Goal: Navigation & Orientation: Find specific page/section

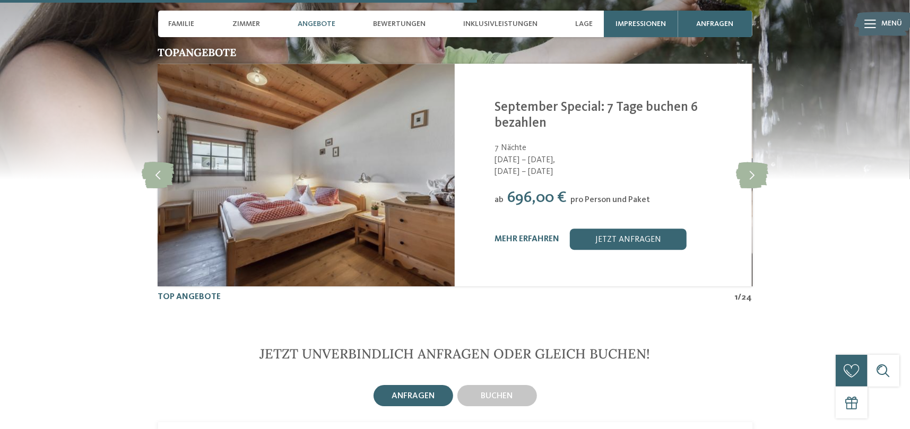
scroll to position [2122, 0]
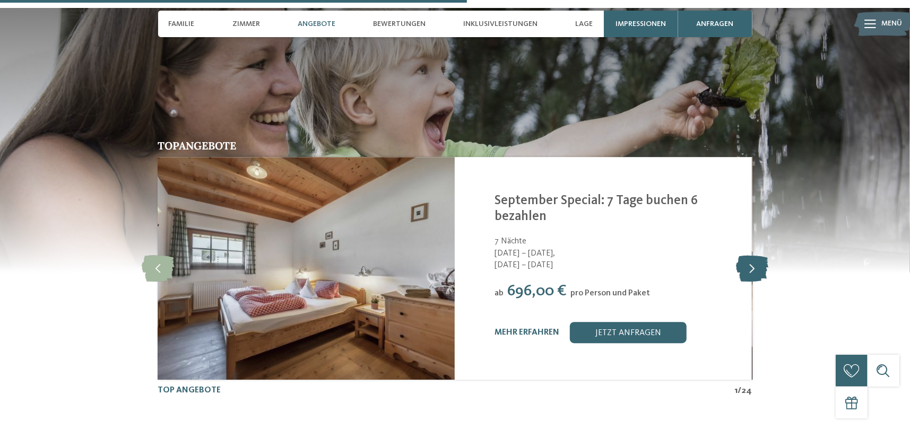
click at [750, 255] on icon at bounding box center [752, 268] width 32 height 27
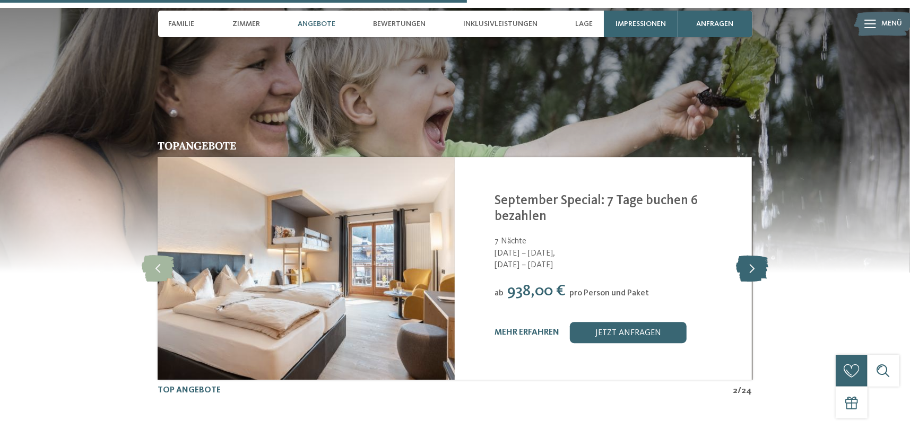
click at [750, 255] on icon at bounding box center [752, 268] width 32 height 27
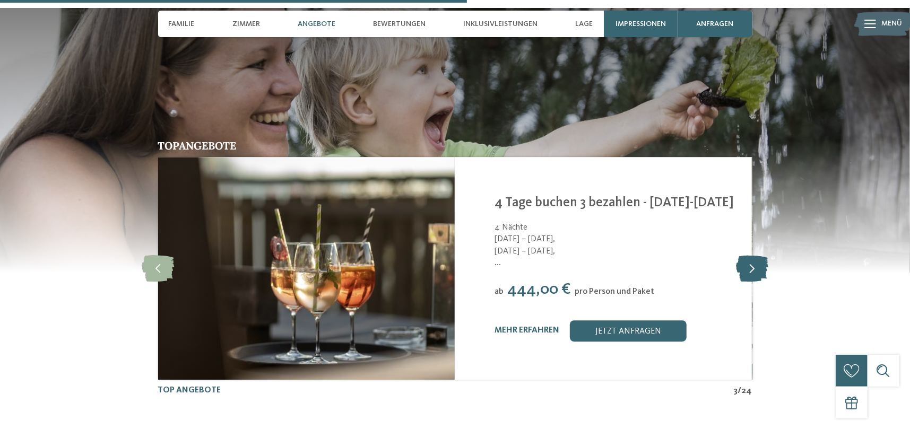
click at [750, 255] on icon at bounding box center [752, 268] width 32 height 27
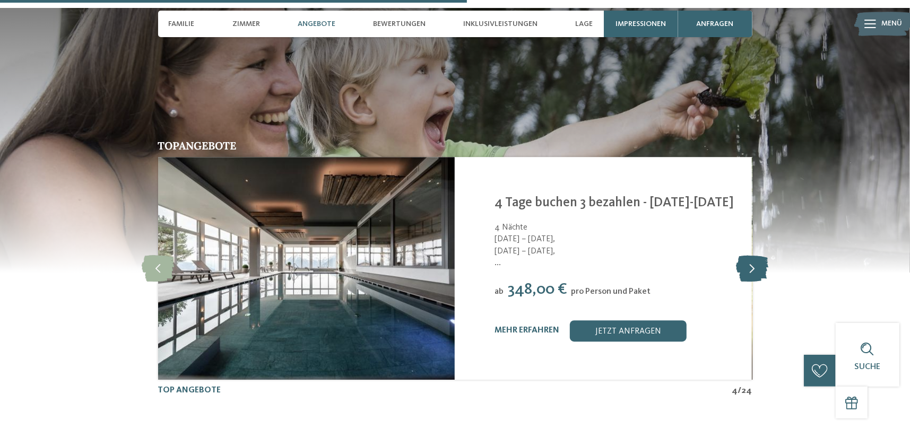
click at [750, 255] on icon at bounding box center [752, 268] width 32 height 27
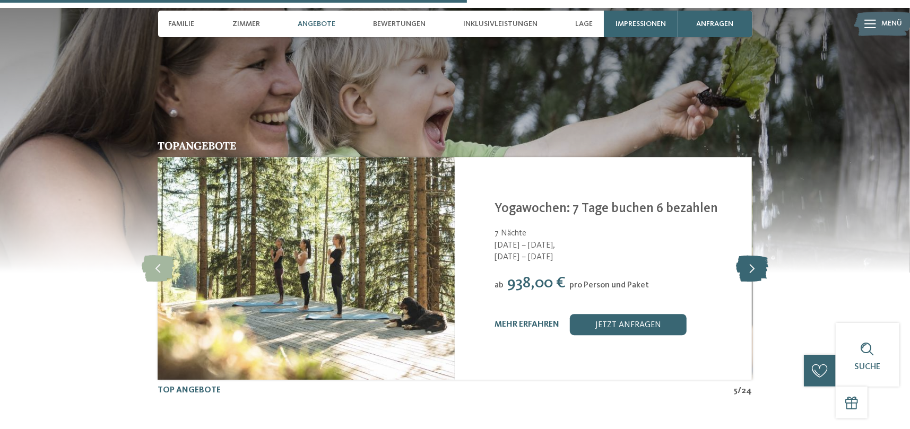
click at [750, 255] on icon at bounding box center [752, 268] width 32 height 27
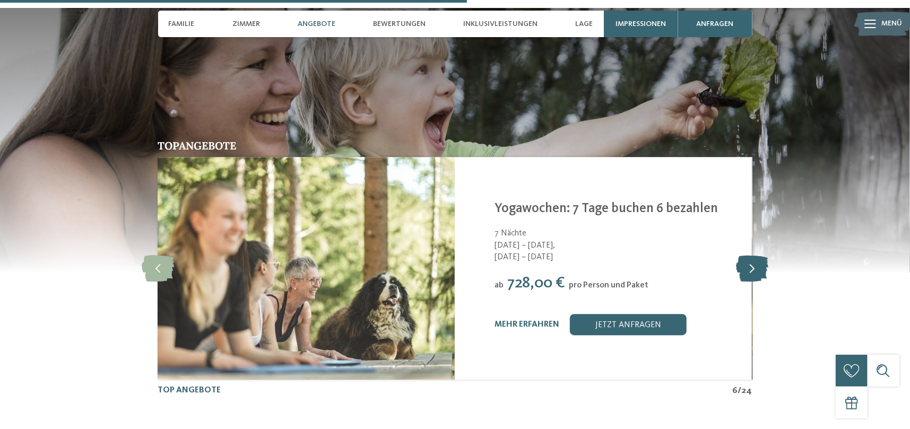
click at [750, 255] on icon at bounding box center [752, 268] width 32 height 27
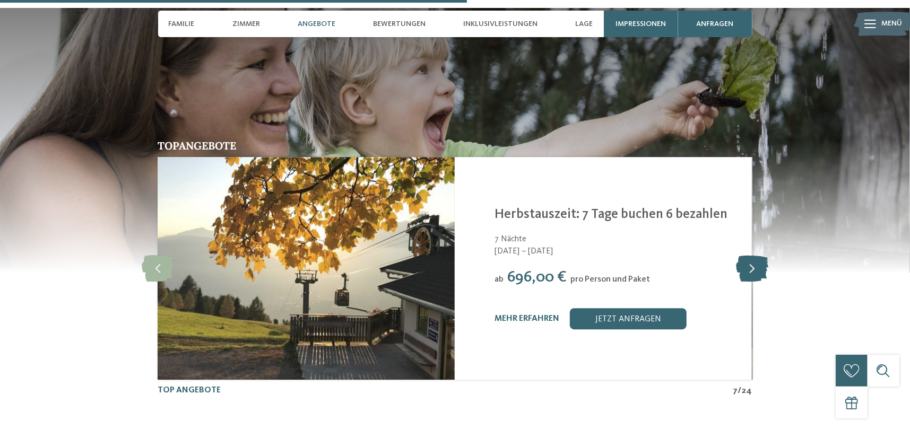
click at [750, 255] on icon at bounding box center [752, 268] width 32 height 27
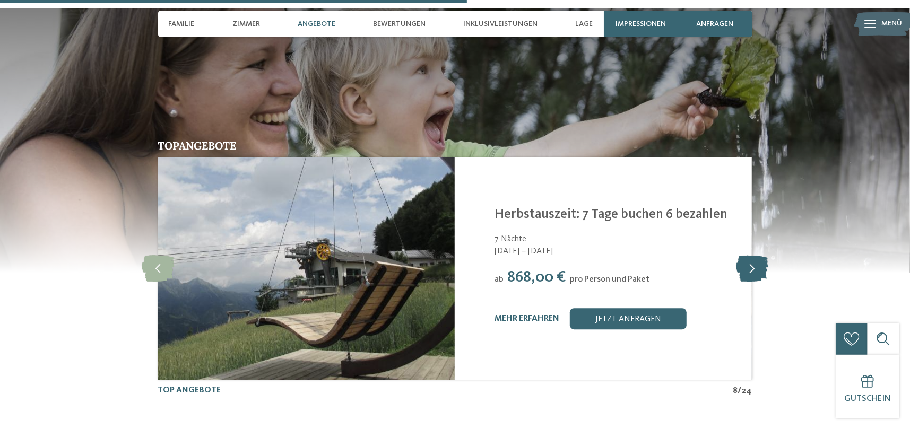
click at [750, 255] on icon at bounding box center [752, 268] width 32 height 27
